Goal: Use online tool/utility: Use online tool/utility

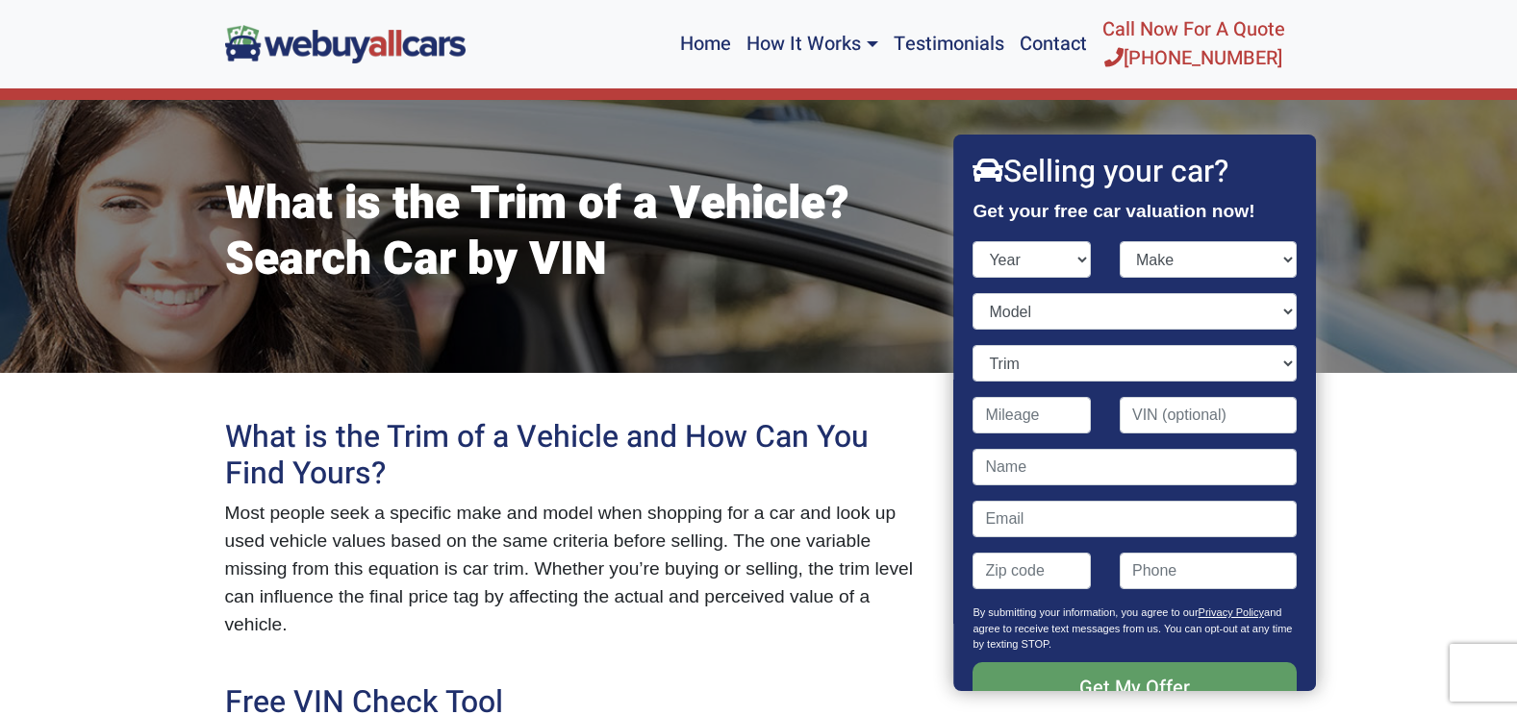
select select "2022"
click at [973, 241] on select "Year [DATE] 2025 2024 2023 2022 2021 2020 2019 2018 2017 2016 2015 2014 2013 20…" at bounding box center [1032, 259] width 118 height 37
click at [1171, 264] on select "Make" at bounding box center [1207, 259] width 177 height 37
select select "Honda"
click at [1119, 241] on select "Make Acura Alfa Romeo Audi Bentley BMW Buick Cadillac Chevrolet Chrysler Dodge …" at bounding box center [1207, 259] width 177 height 37
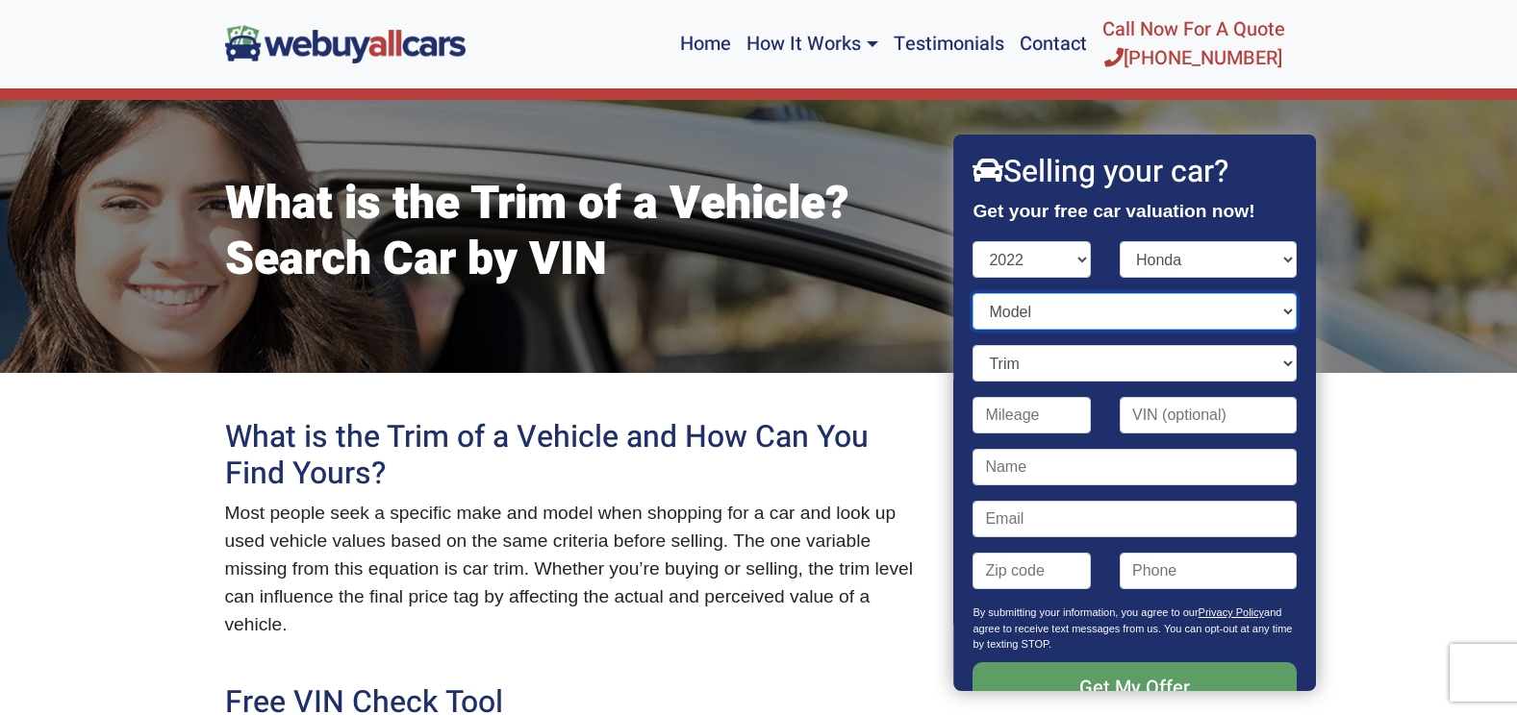
click at [1013, 324] on select "Model Accord Accord Hybrid Civic CR-V CR-V Hybrid HR-V Insight Odyssey Passport…" at bounding box center [1134, 311] width 323 height 37
select select "CR-V"
click at [973, 293] on select "Model Accord Accord Hybrid Civic CR-V CR-V Hybrid HR-V Insight Odyssey Passport…" at bounding box center [1134, 311] width 323 height 37
click at [988, 357] on select "Trim EX 4dr SUV (1.5L 4cyl Turbo CVT) EX 4dr SUV AWD (1.5L 4cyl Turbo CVT) EX-L…" at bounding box center [1134, 363] width 323 height 37
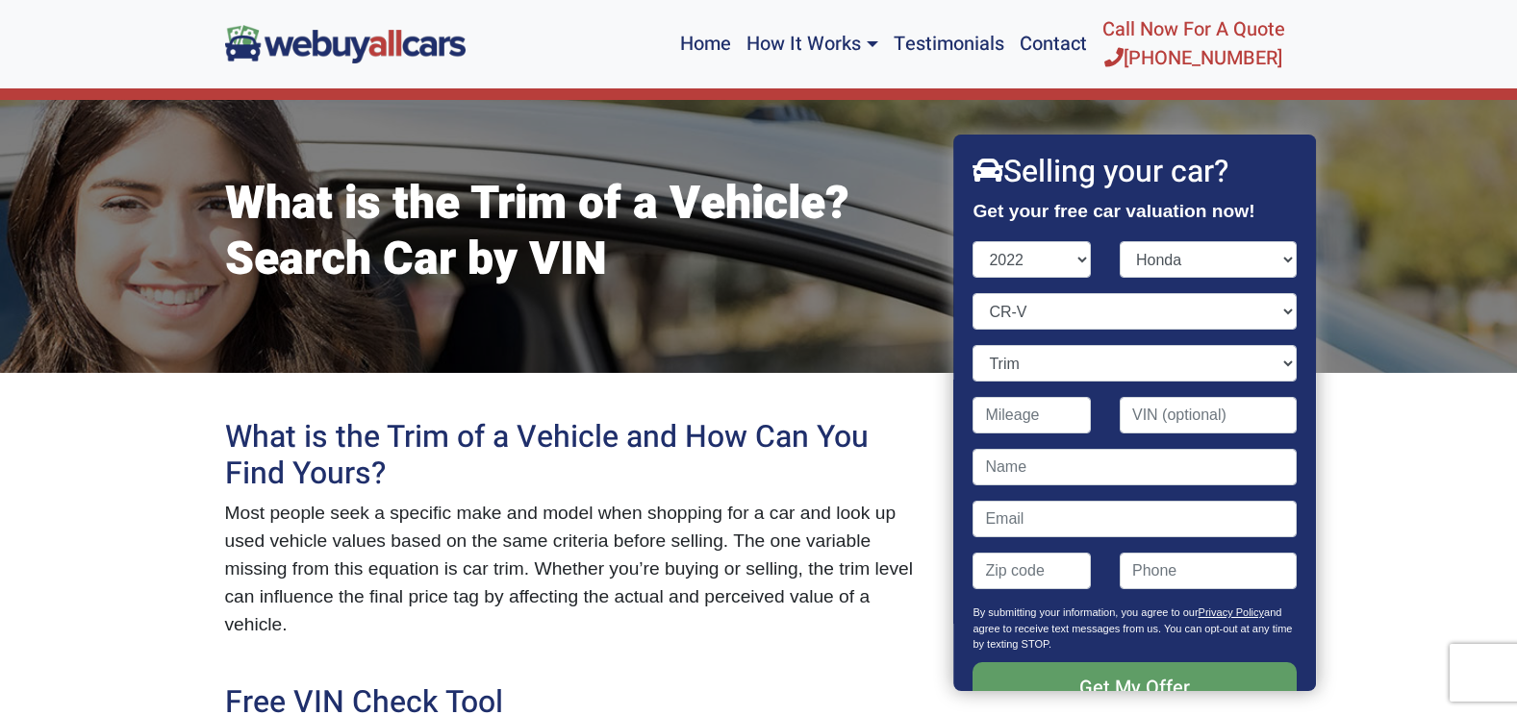
scroll to position [626, 0]
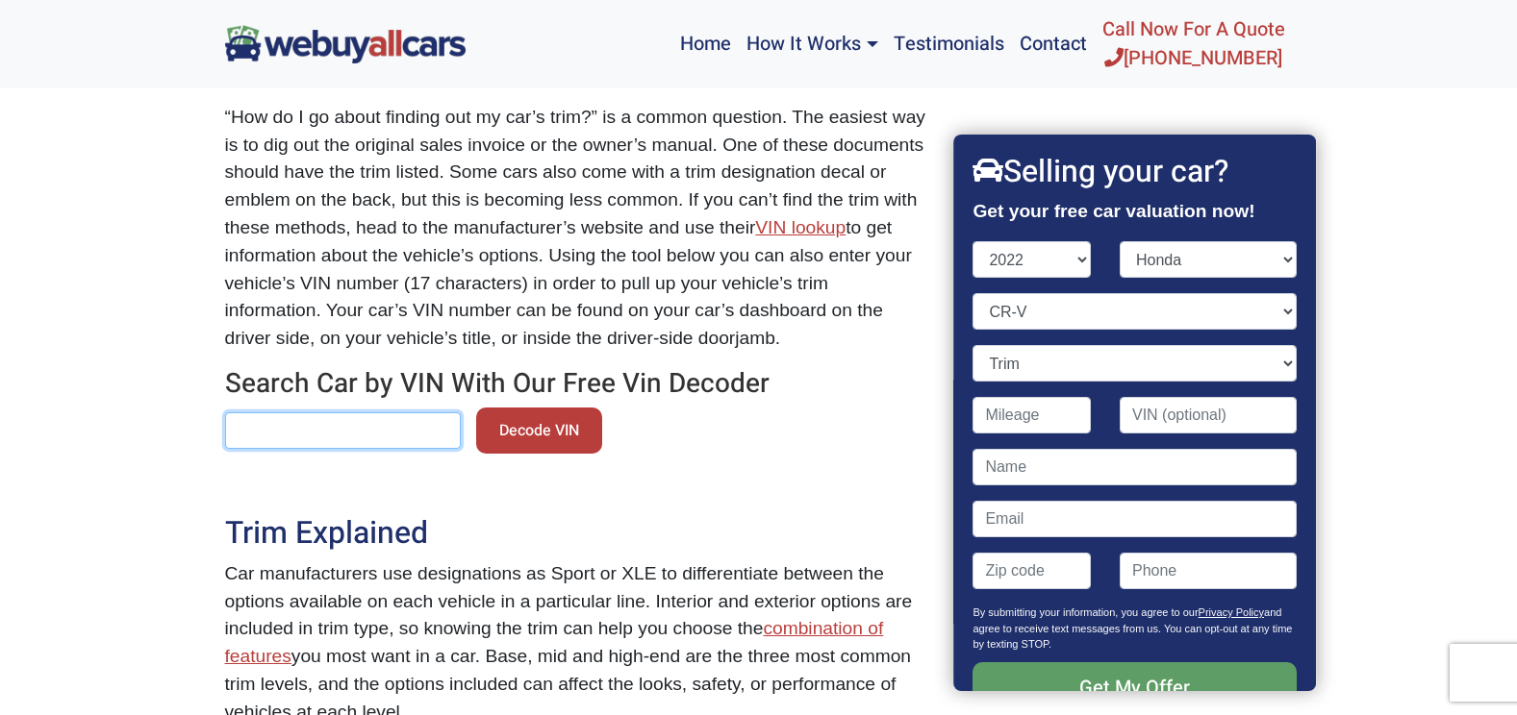
click at [274, 413] on input "text" at bounding box center [343, 431] width 236 height 37
type input "[US_VEHICLE_IDENTIFICATION_NUMBER]"
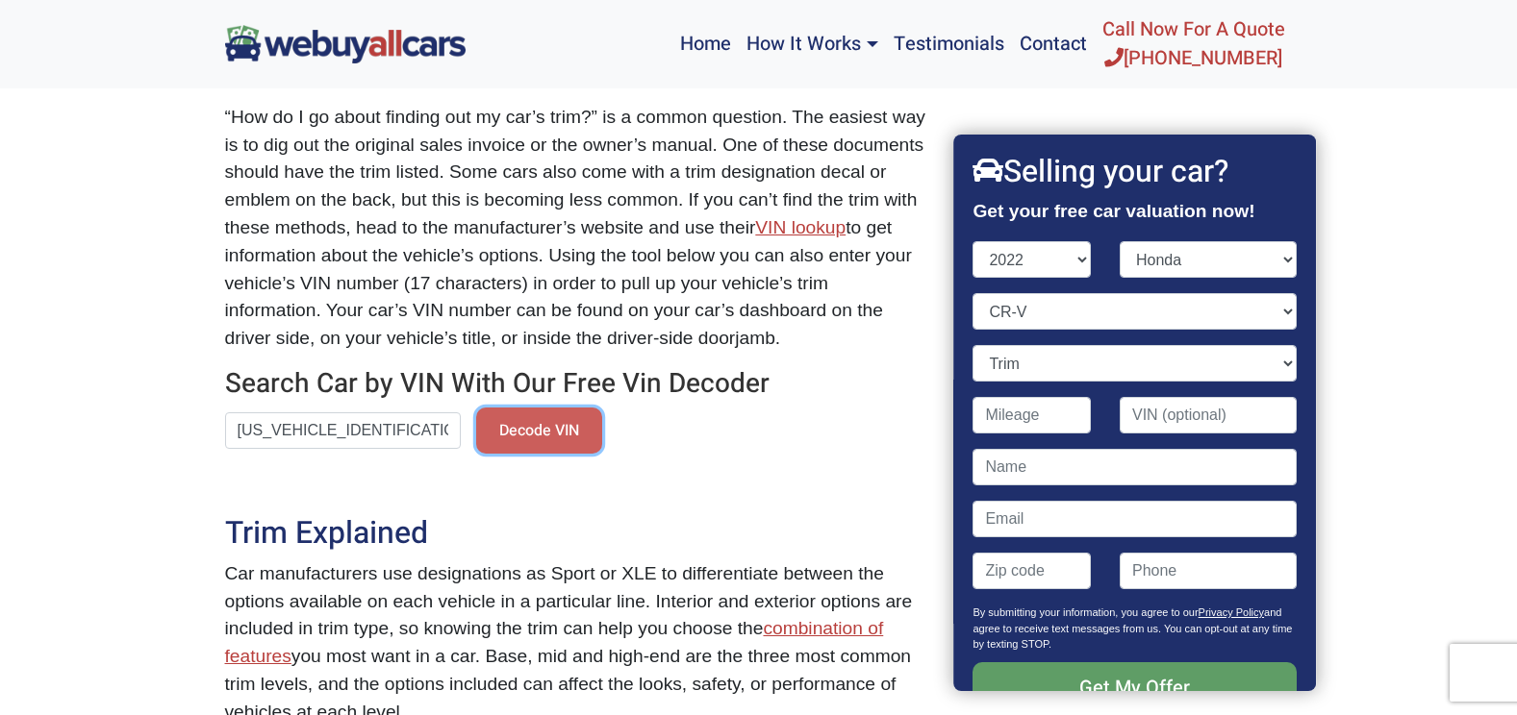
click at [561, 408] on button "Decode VIN" at bounding box center [539, 431] width 126 height 46
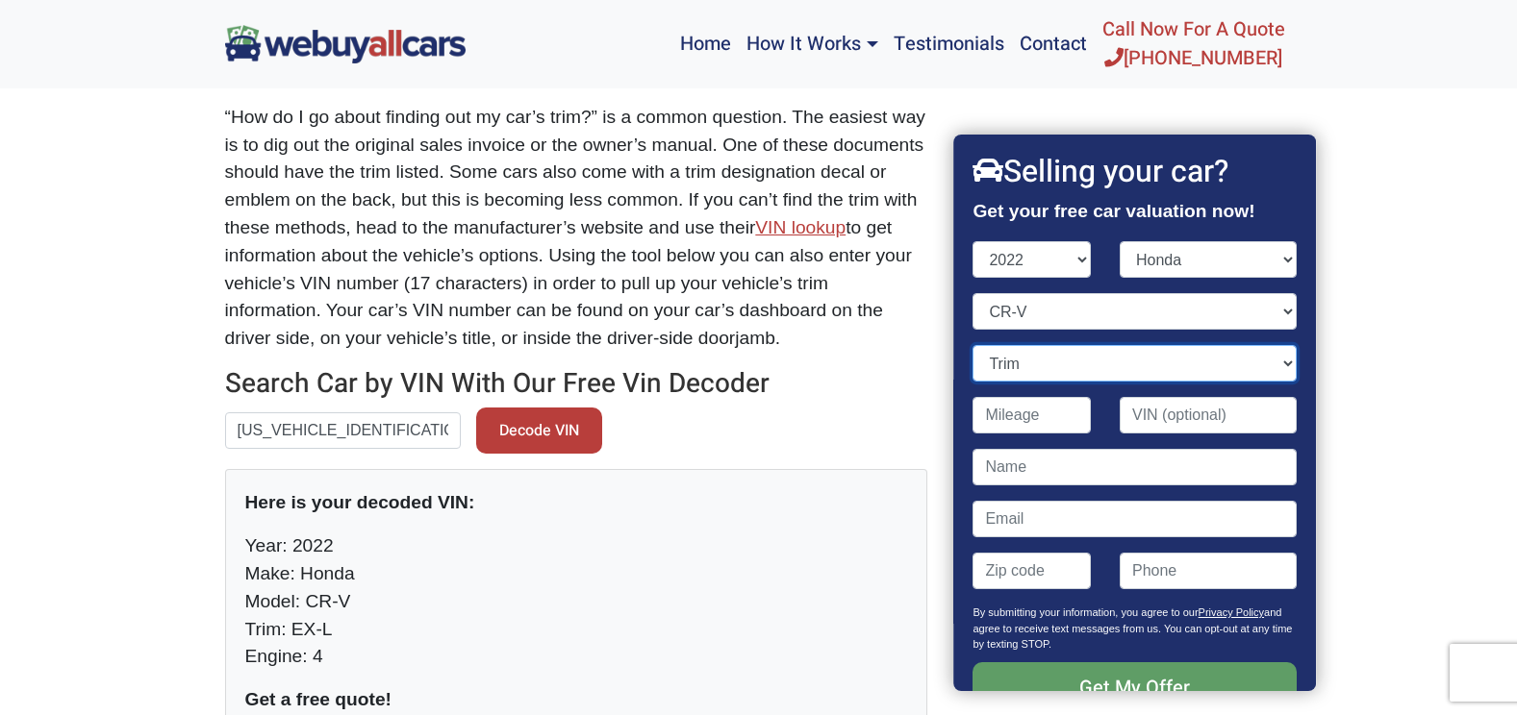
click at [1033, 362] on select "Trim EX 4dr SUV (1.5L 4cyl Turbo CVT) EX 4dr SUV AWD (1.5L 4cyl Turbo CVT) EX-L…" at bounding box center [1134, 363] width 323 height 37
